Goal: Find specific page/section: Find specific page/section

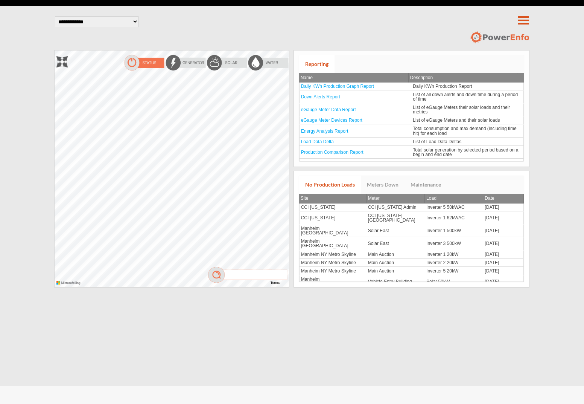
click at [272, 270] on input "search" at bounding box center [251, 274] width 51 height 8
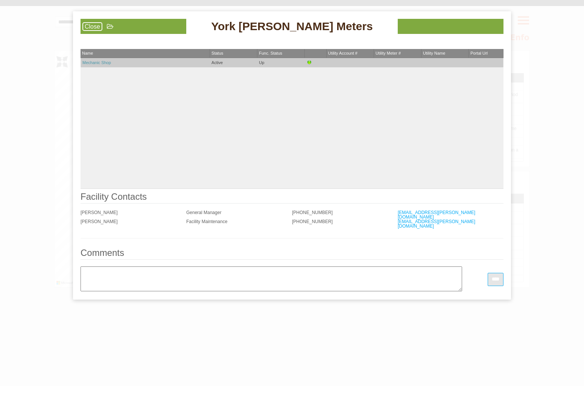
click at [101, 61] on link "Mechanic Shop" at bounding box center [96, 62] width 29 height 5
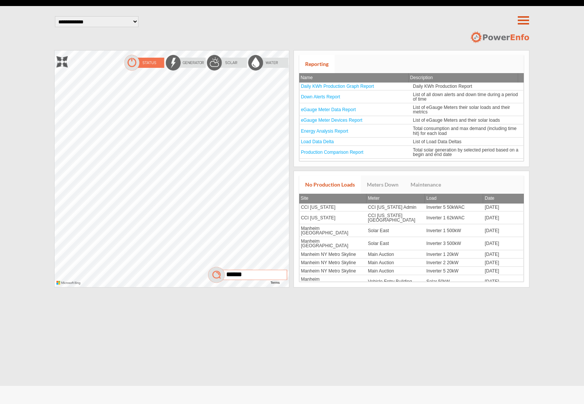
click at [229, 273] on input "******" at bounding box center [251, 274] width 51 height 8
type input "********"
